Goal: Task Accomplishment & Management: Use online tool/utility

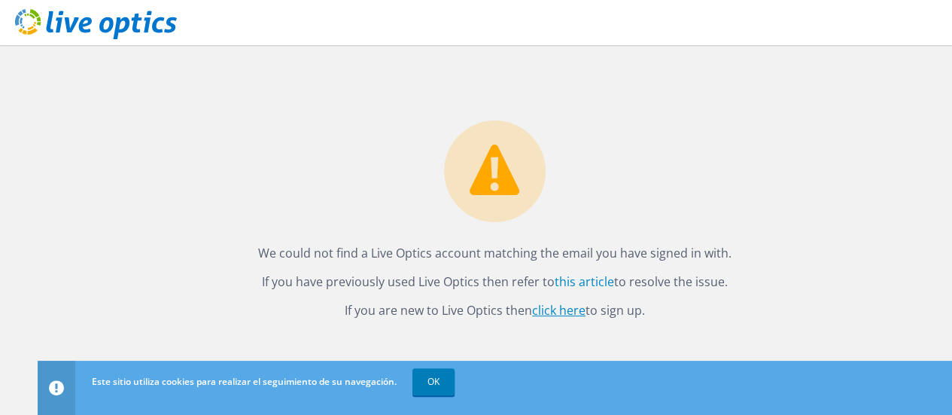
click at [564, 310] on link "click here" at bounding box center [558, 310] width 53 height 17
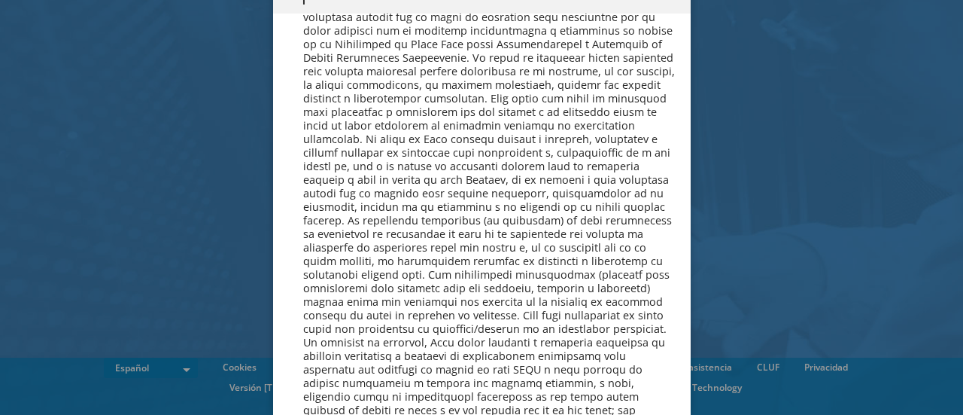
scroll to position [6381, 0]
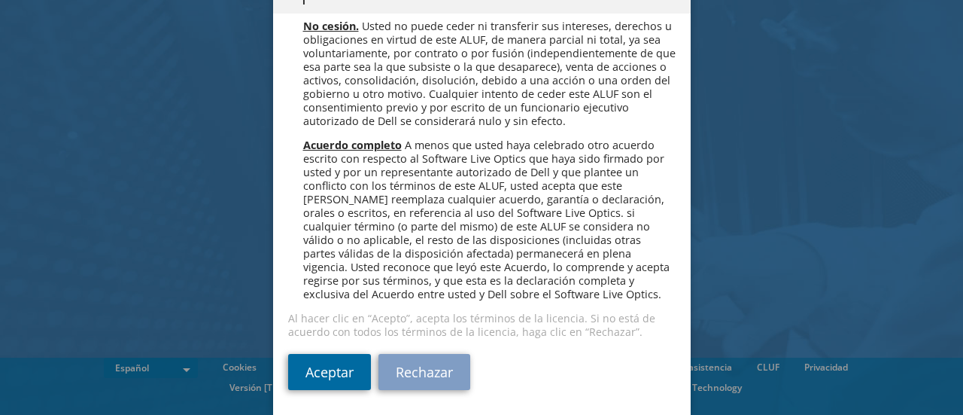
click at [329, 373] on link "Aceptar" at bounding box center [329, 372] width 83 height 36
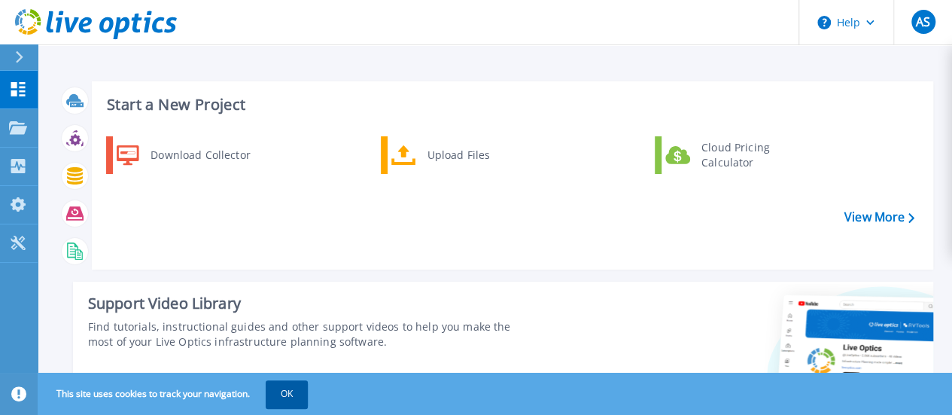
click at [287, 395] on button "OK" at bounding box center [287, 393] width 42 height 27
